Goal: Task Accomplishment & Management: Complete application form

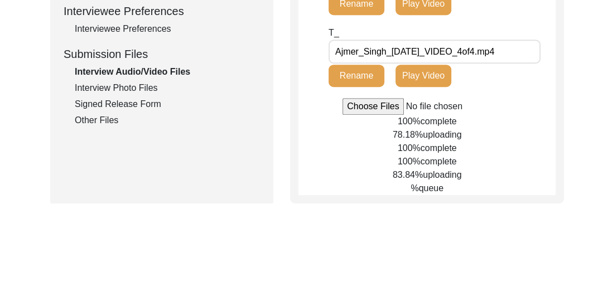
scroll to position [512, 0]
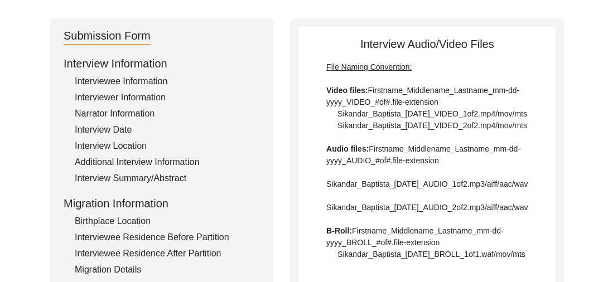
scroll to position [0, 0]
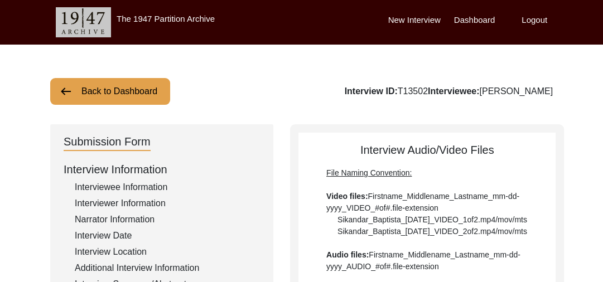
click at [109, 185] on div "Interviewee Information" at bounding box center [167, 187] width 185 height 13
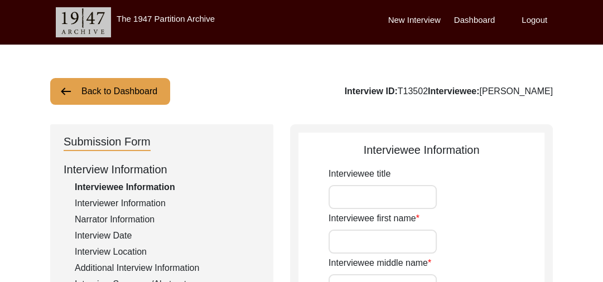
type input "[PERSON_NAME]"
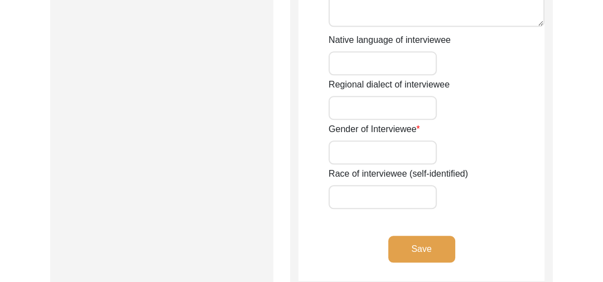
scroll to position [857, 0]
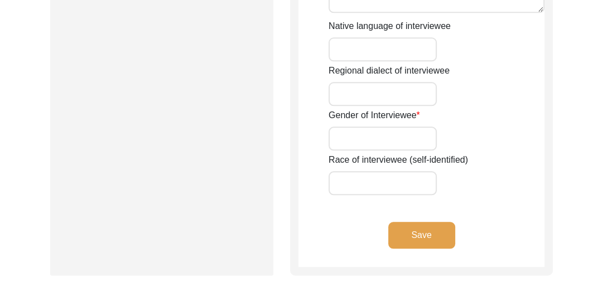
click at [426, 241] on button "Save" at bounding box center [422, 235] width 67 height 27
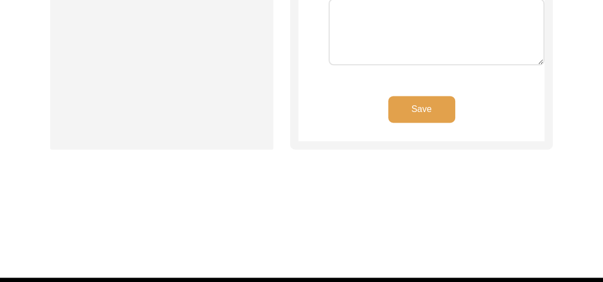
scroll to position [1063, 0]
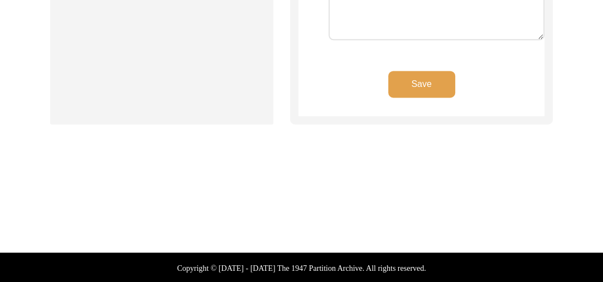
click at [413, 86] on button "Save" at bounding box center [422, 84] width 67 height 27
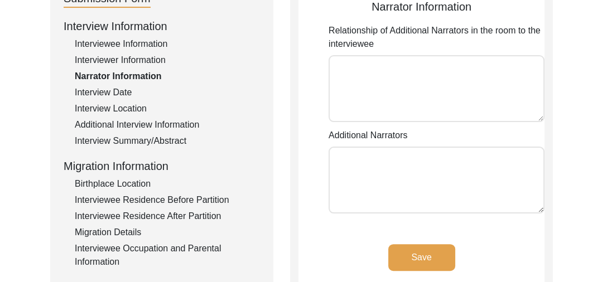
scroll to position [161, 0]
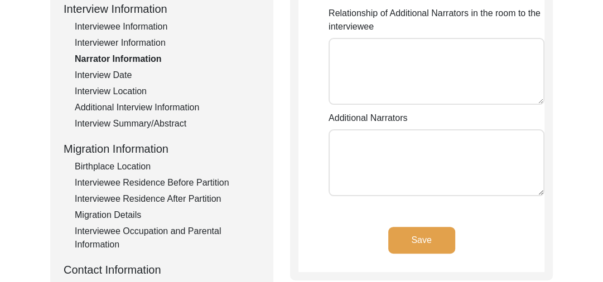
click at [437, 241] on button "Save" at bounding box center [422, 240] width 67 height 27
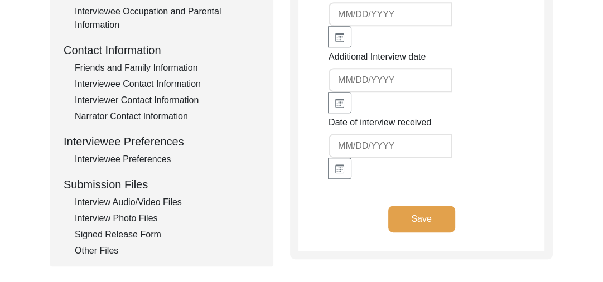
scroll to position [393, 0]
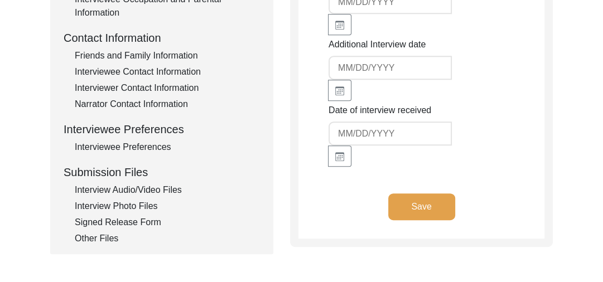
click at [429, 209] on button "Save" at bounding box center [422, 207] width 67 height 27
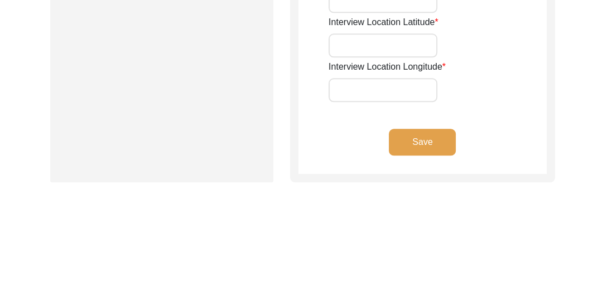
scroll to position [857, 0]
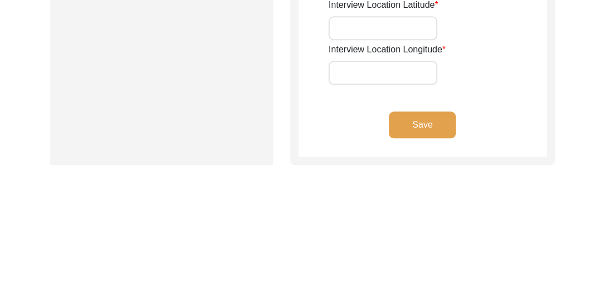
click at [422, 112] on button "Save" at bounding box center [422, 125] width 67 height 27
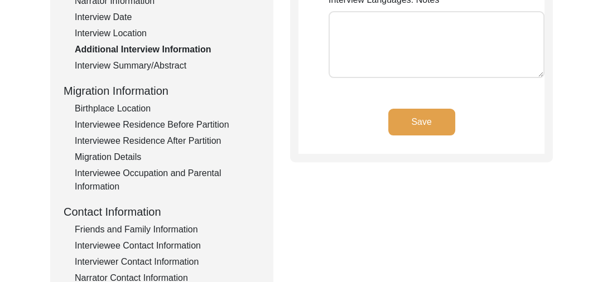
scroll to position [203, 0]
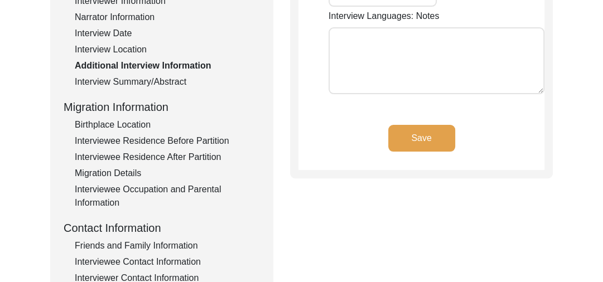
click at [418, 136] on button "Save" at bounding box center [422, 138] width 67 height 27
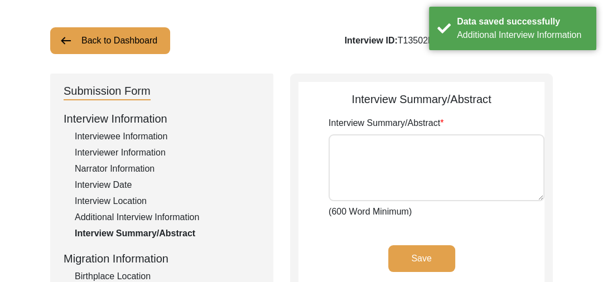
scroll to position [60, 0]
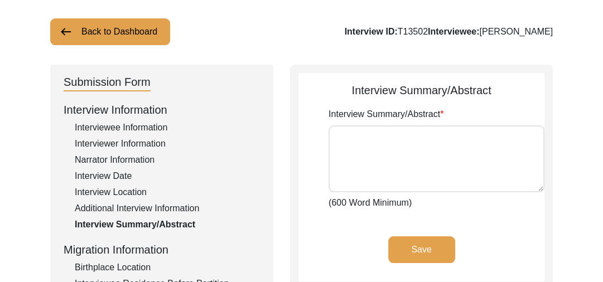
click at [67, 29] on img at bounding box center [65, 31] width 13 height 13
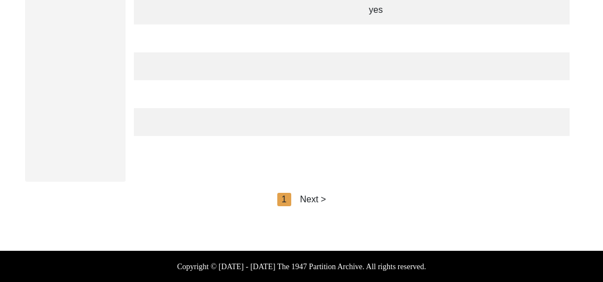
scroll to position [0, 2389]
click at [315, 200] on div "Next >" at bounding box center [313, 199] width 26 height 13
click at [342, 201] on div "Next >" at bounding box center [339, 199] width 26 height 13
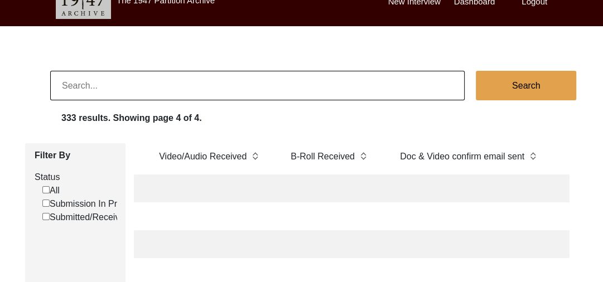
scroll to position [0, 0]
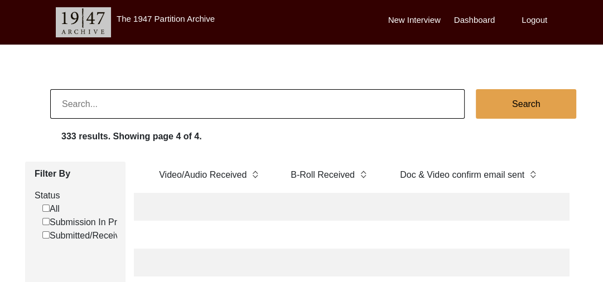
click at [469, 18] on label "Dashboard" at bounding box center [474, 20] width 41 height 13
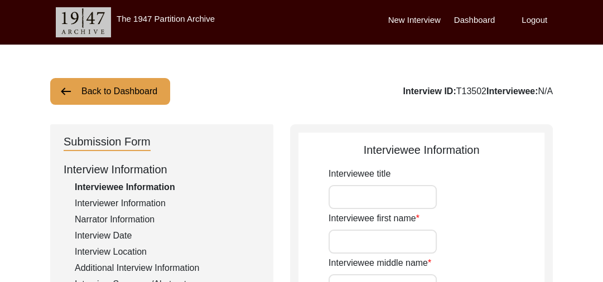
scroll to position [60, 0]
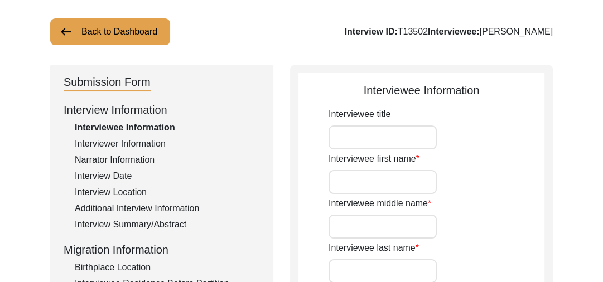
type input "[PERSON_NAME]"
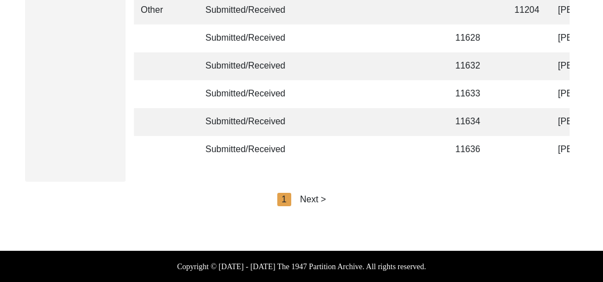
scroll to position [2827, 0]
click at [310, 203] on div "Next >" at bounding box center [313, 199] width 26 height 13
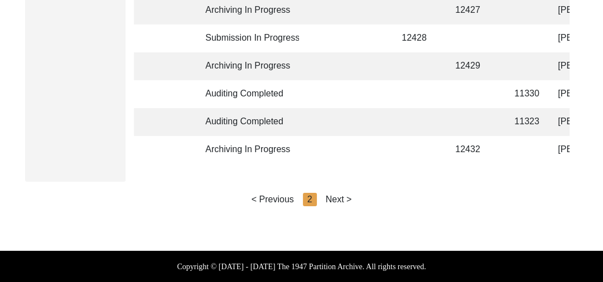
click at [335, 201] on div "Next >" at bounding box center [339, 199] width 26 height 13
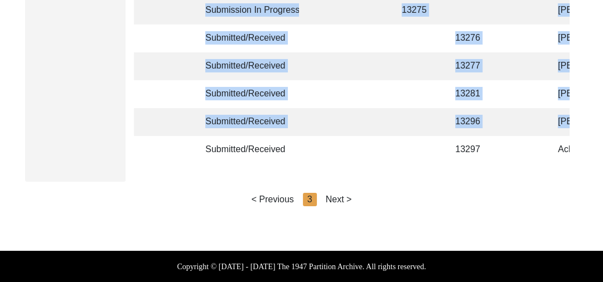
drag, startPoint x: 202, startPoint y: 156, endPoint x: 271, endPoint y: 159, distance: 69.8
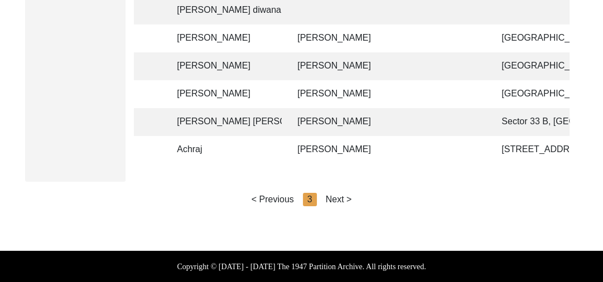
click at [322, 116] on td "[PERSON_NAME]" at bounding box center [388, 122] width 195 height 28
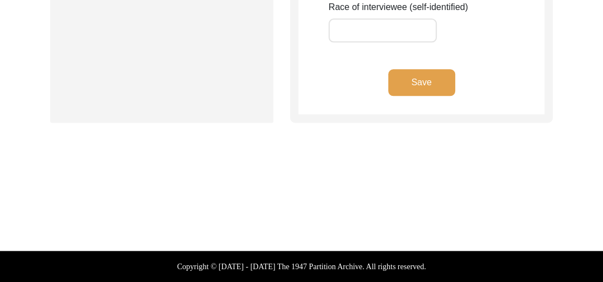
scroll to position [1009, 0]
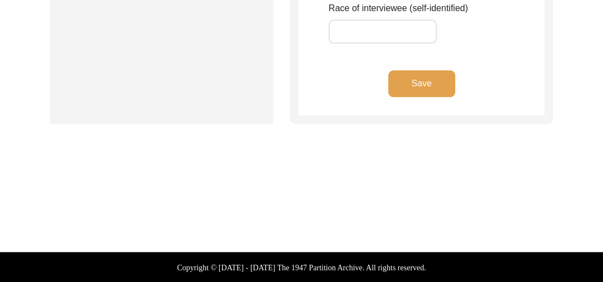
type input "Baldevinder"
type input "[PERSON_NAME]"
type input "[PERSON_NAME] [PERSON_NAME]"
type input "[DATE]"
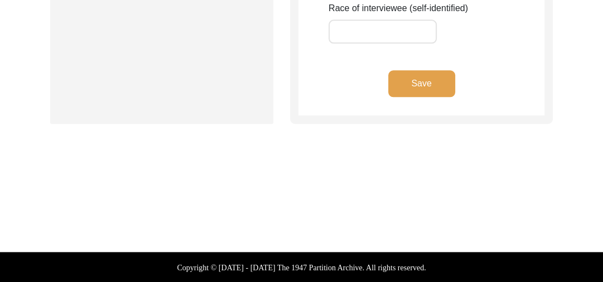
type input "97 years"
type input "[DEMOGRAPHIC_DATA]"
type input "Panjabi"
type input "[DEMOGRAPHIC_DATA]"
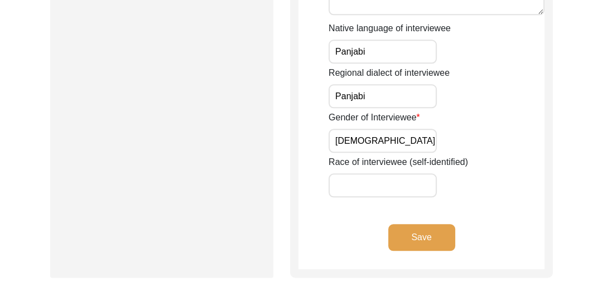
scroll to position [857, 0]
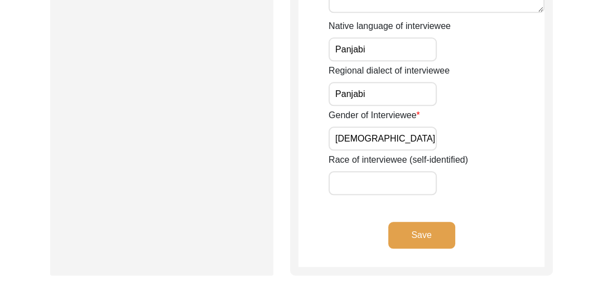
click at [420, 234] on button "Save" at bounding box center [422, 235] width 67 height 27
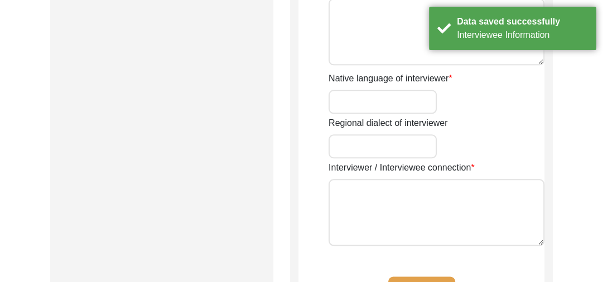
type input "[PERSON_NAME]"
type input "[DEMOGRAPHIC_DATA]"
type input "[DATE]"
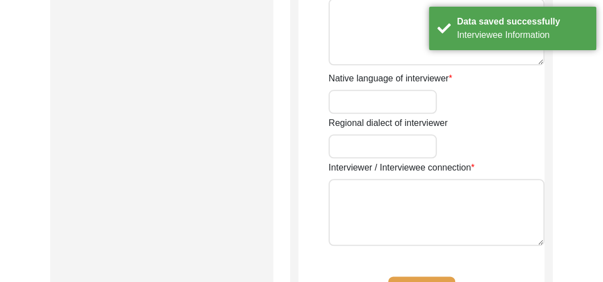
type input "Student"
type input "[PERSON_NAME]"
type textarea "[PERSON_NAME] Son of [PERSON_NAME] living in [GEOGRAPHIC_DATA] village of [GEOG…"
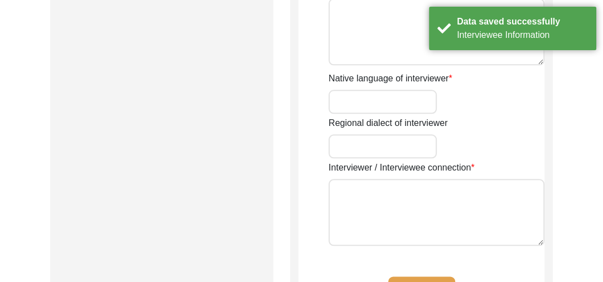
type input "Panjabi"
type textarea "NA"
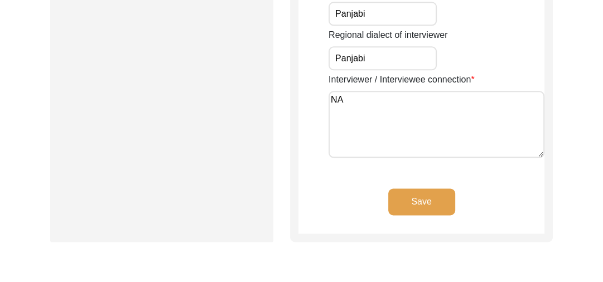
scroll to position [947, 0]
click at [415, 200] on button "Save" at bounding box center [422, 201] width 67 height 27
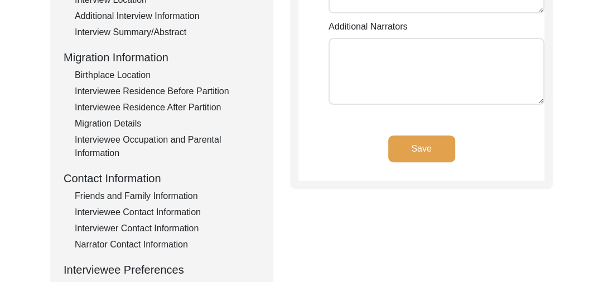
scroll to position [286, 0]
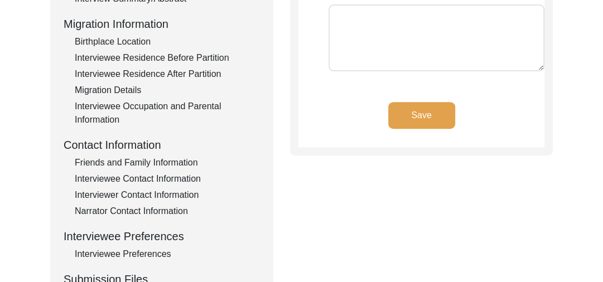
click at [416, 118] on button "Save" at bounding box center [422, 115] width 67 height 27
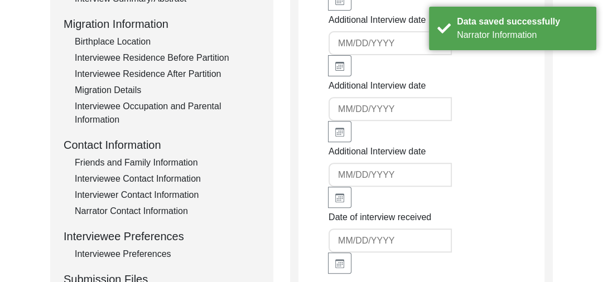
type input "[DATE]"
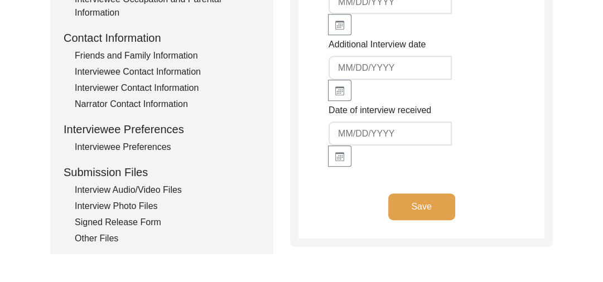
scroll to position [411, 0]
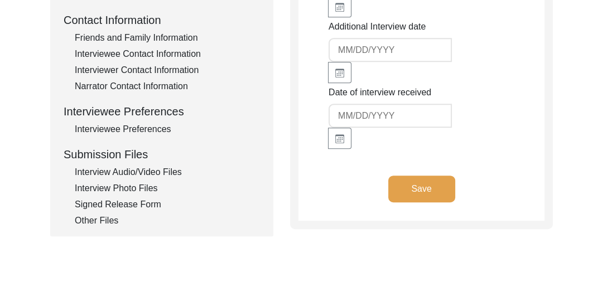
click at [414, 183] on button "Save" at bounding box center [422, 189] width 67 height 27
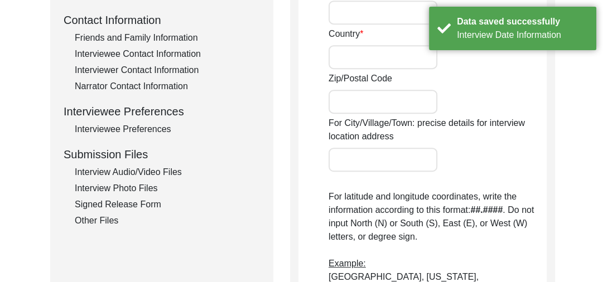
radio input "true"
type input "519"
type input "Sector 33 B"
type input "NA"
type input "[GEOGRAPHIC_DATA]"
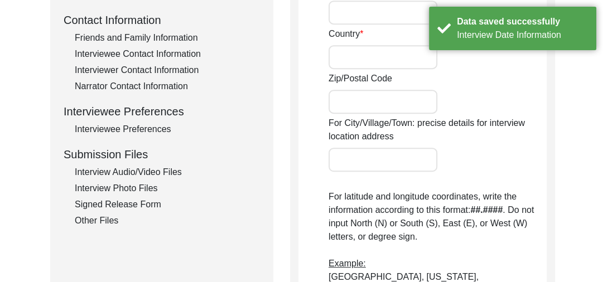
type input "[GEOGRAPHIC_DATA]"
type input "160030"
type input "Sector 33 B, [GEOGRAPHIC_DATA], [GEOGRAPHIC_DATA]"
type input "30.714317"
type input "76.774269"
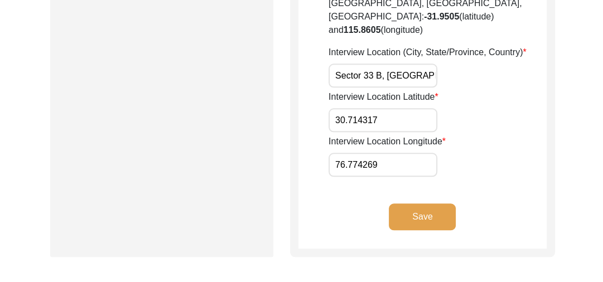
scroll to position [804, 0]
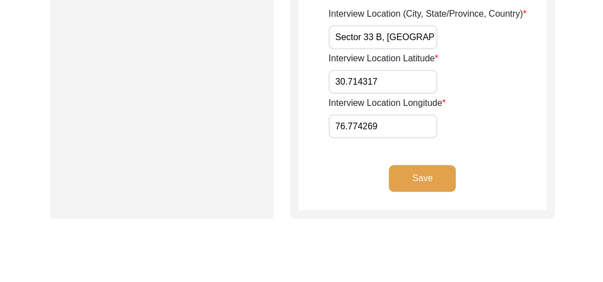
click at [421, 165] on button "Save" at bounding box center [422, 178] width 67 height 27
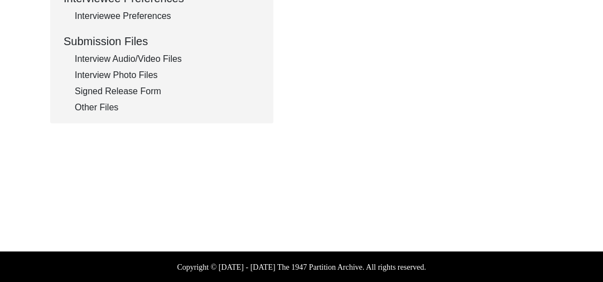
type input "Panjabi"
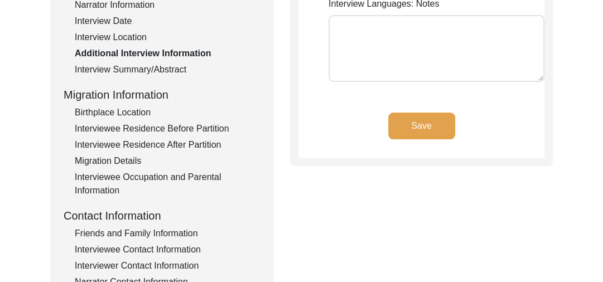
scroll to position [220, 0]
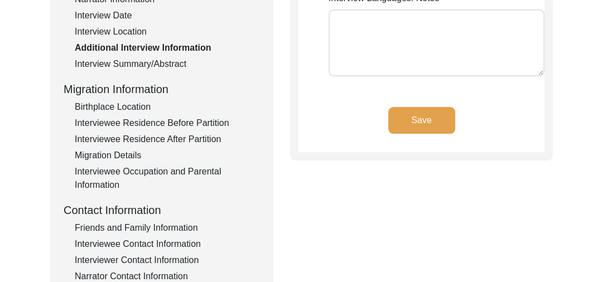
click at [417, 116] on button "Save" at bounding box center [422, 120] width 67 height 27
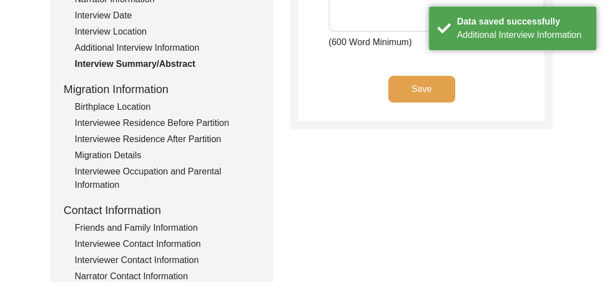
type textarea "lorਾi dolੇsiੰam cਿੰa eੀsਾ dਾ eiu temੰiੇ uੰlਾe dੇ mਿੱa 07 enੰad 2023 mੂੰ vਿੰq nੋ…"
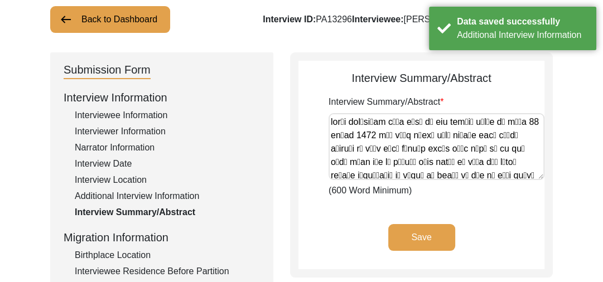
scroll to position [60, 0]
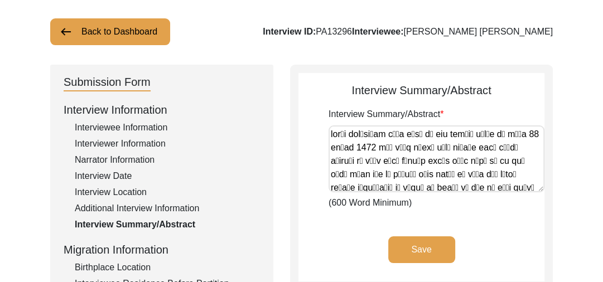
click at [404, 152] on textarea "Interview Summary/Abstract" at bounding box center [437, 159] width 216 height 67
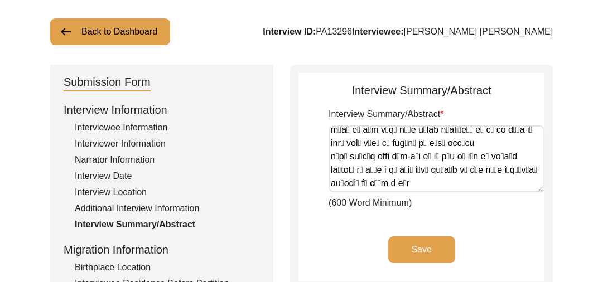
scroll to position [1850, 0]
click at [71, 30] on img at bounding box center [65, 31] width 13 height 13
